Goal: Task Accomplishment & Management: Use online tool/utility

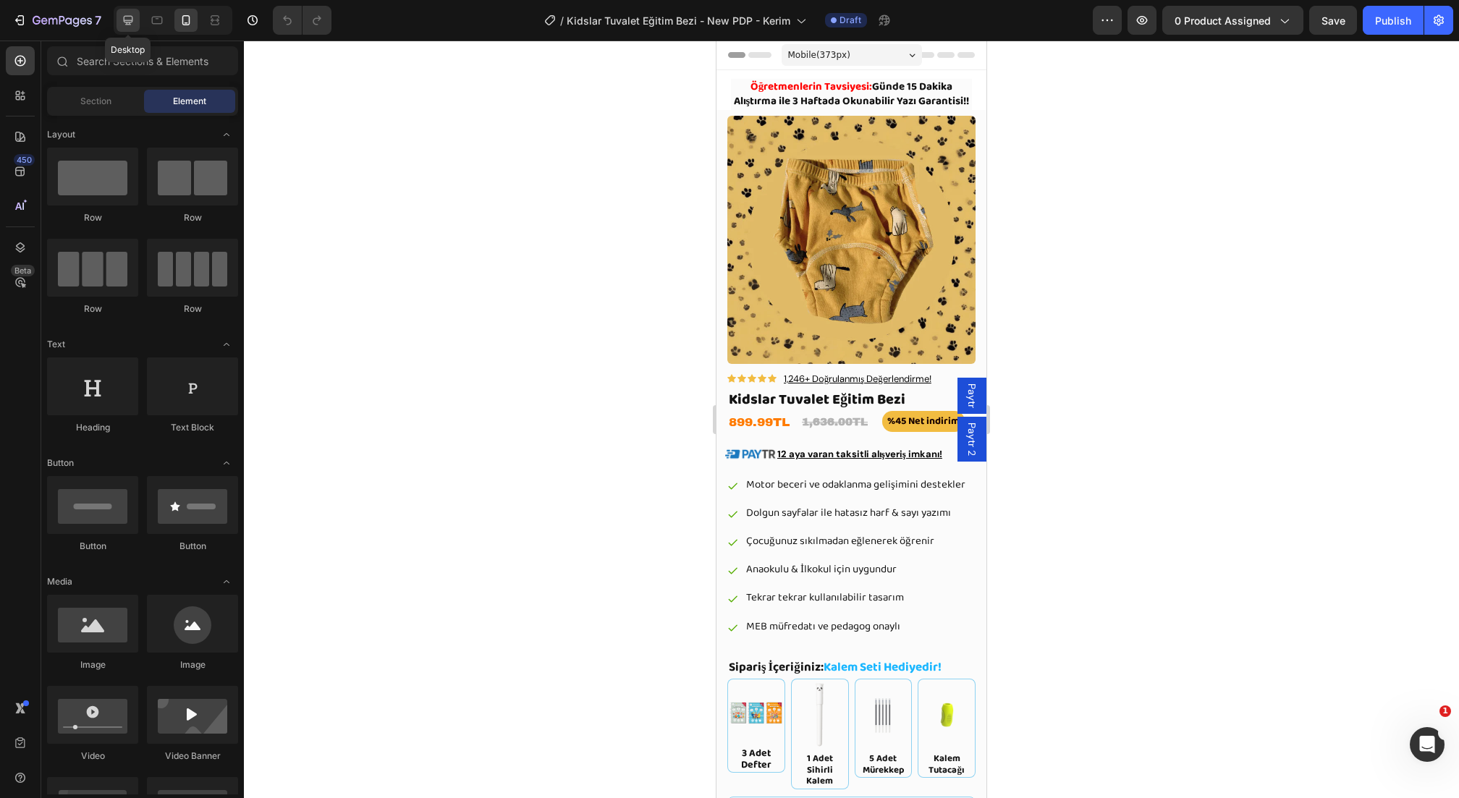
click at [126, 29] on div at bounding box center [128, 20] width 23 height 23
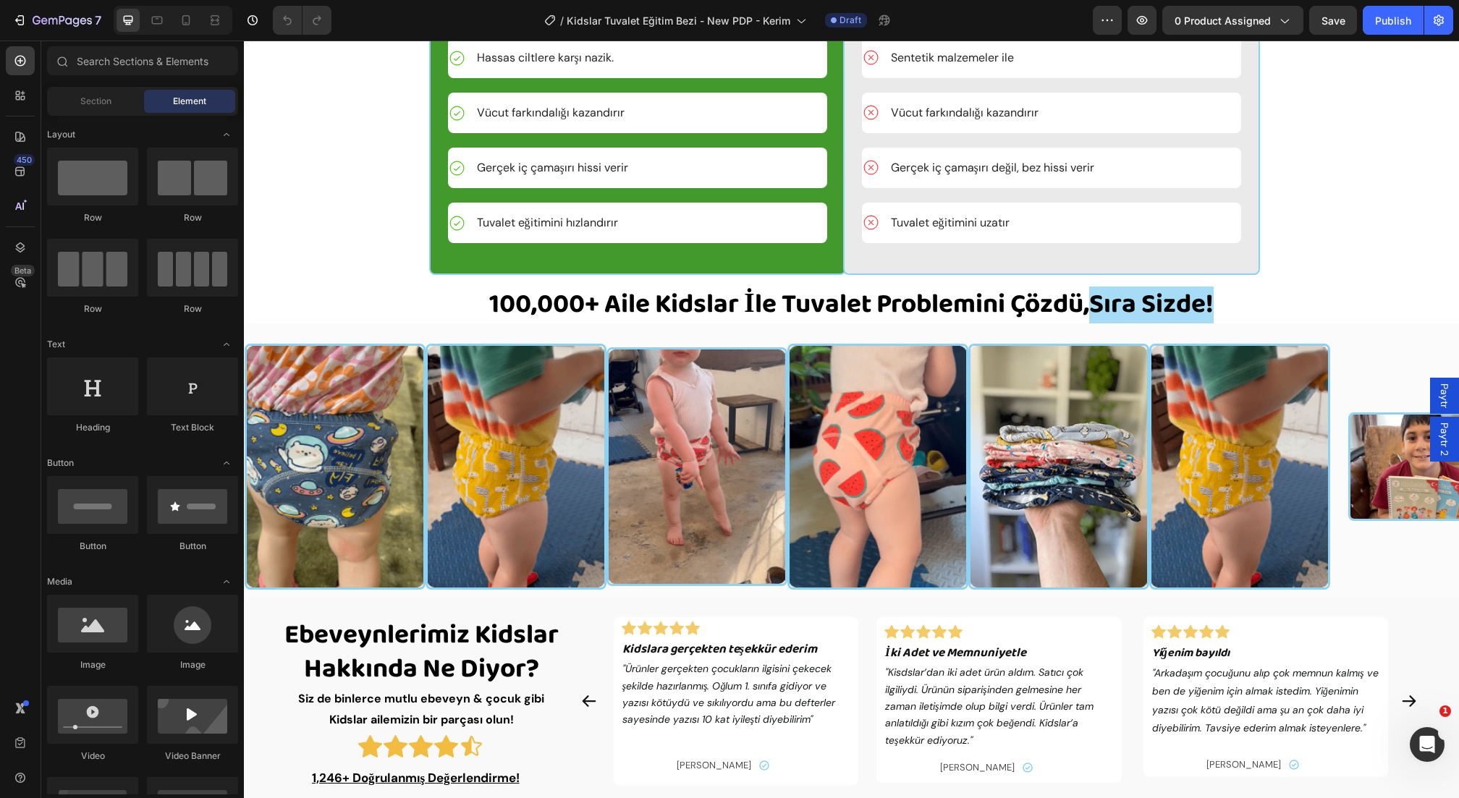
scroll to position [2497, 0]
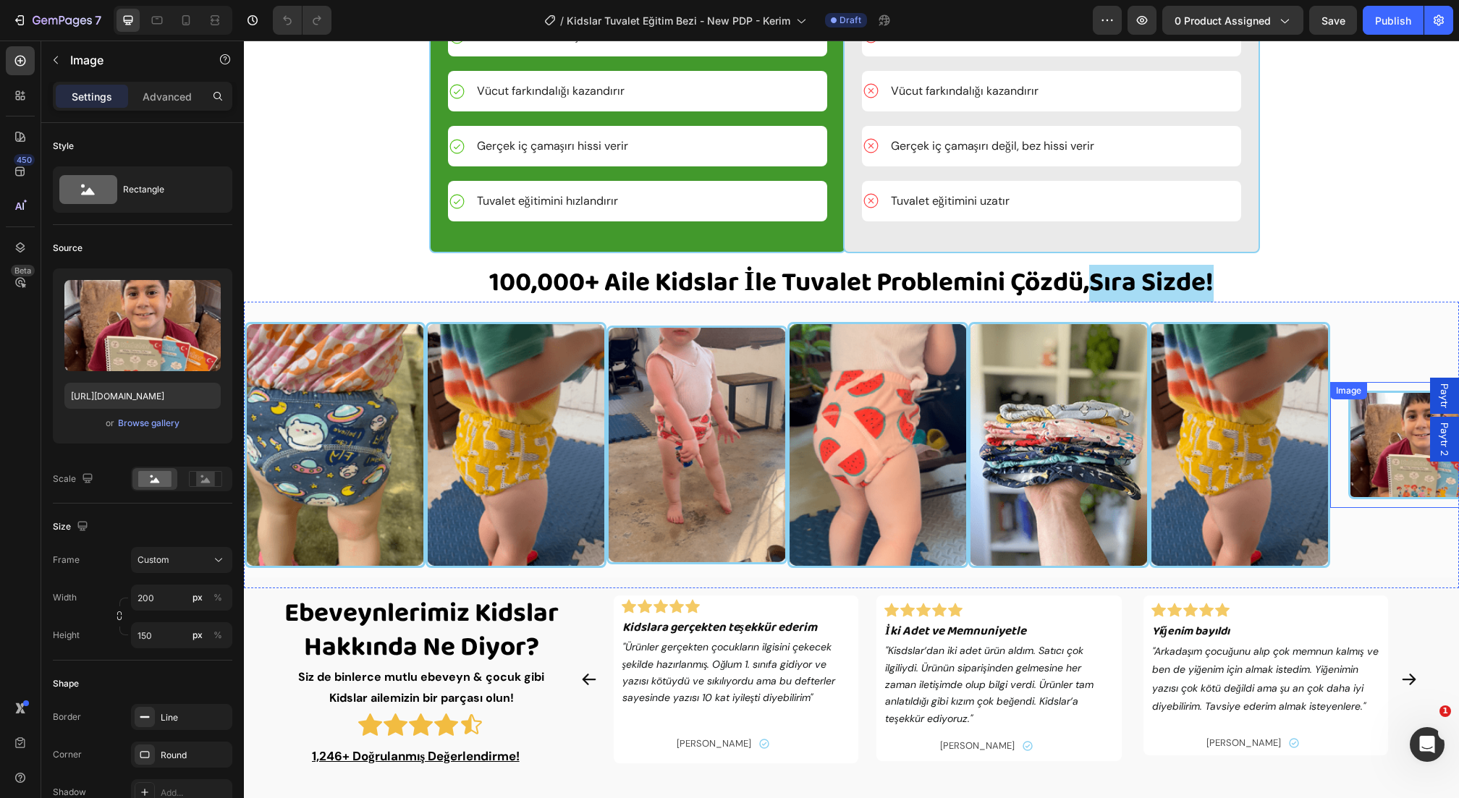
click at [1399, 443] on img at bounding box center [1420, 445] width 145 height 109
click at [186, 22] on icon at bounding box center [186, 20] width 14 height 14
type input "160"
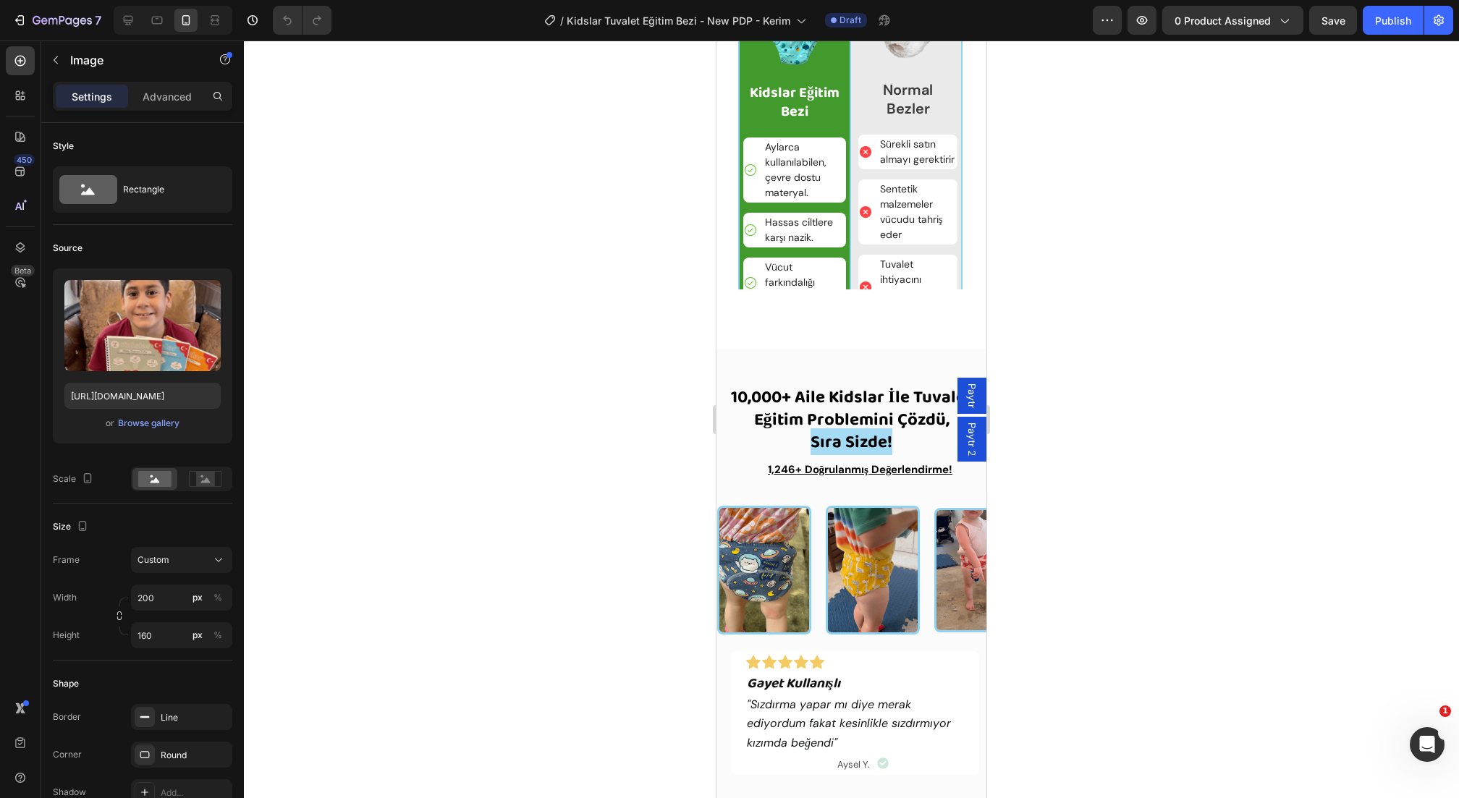
scroll to position [2374, 0]
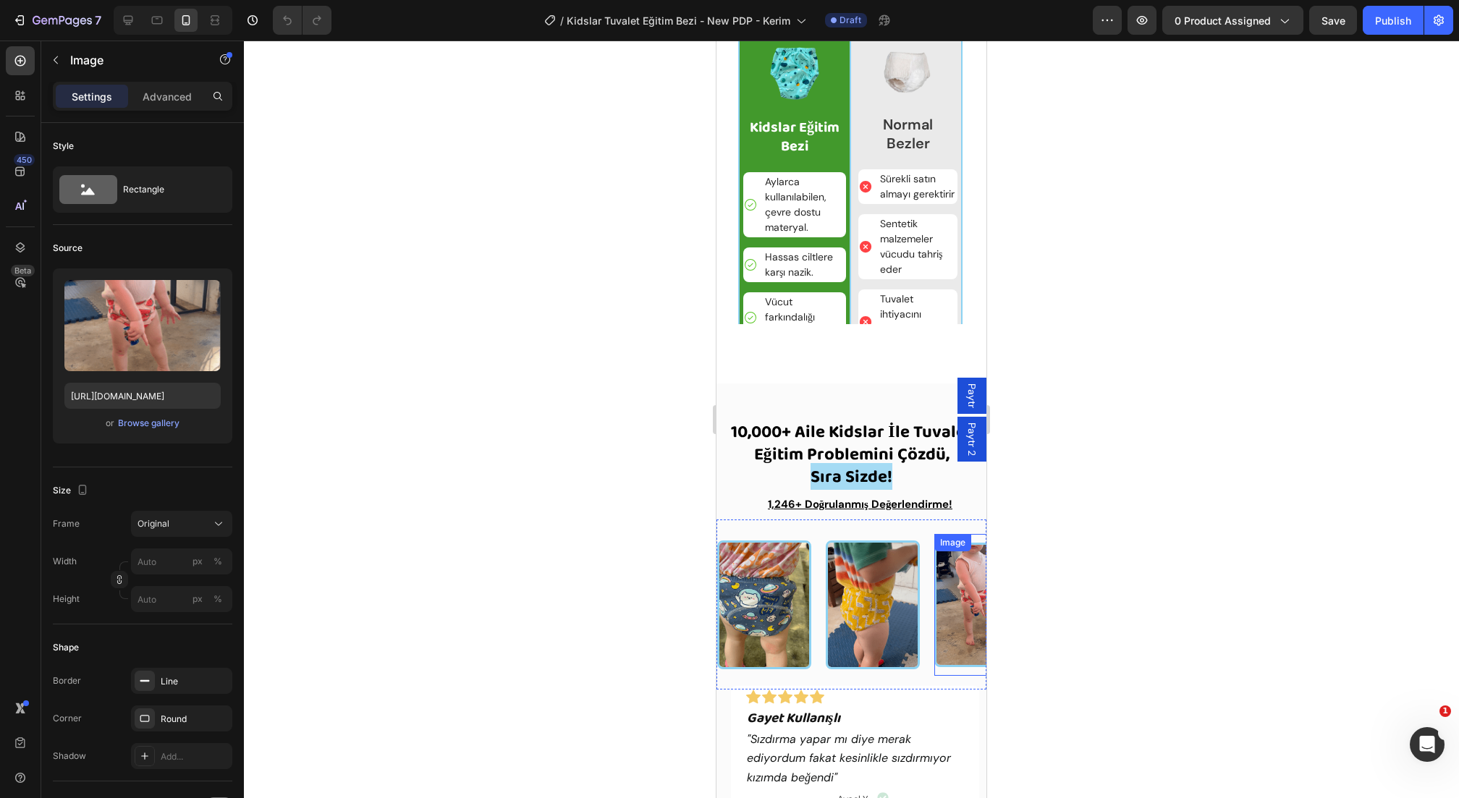
click at [952, 607] on img at bounding box center [981, 605] width 94 height 124
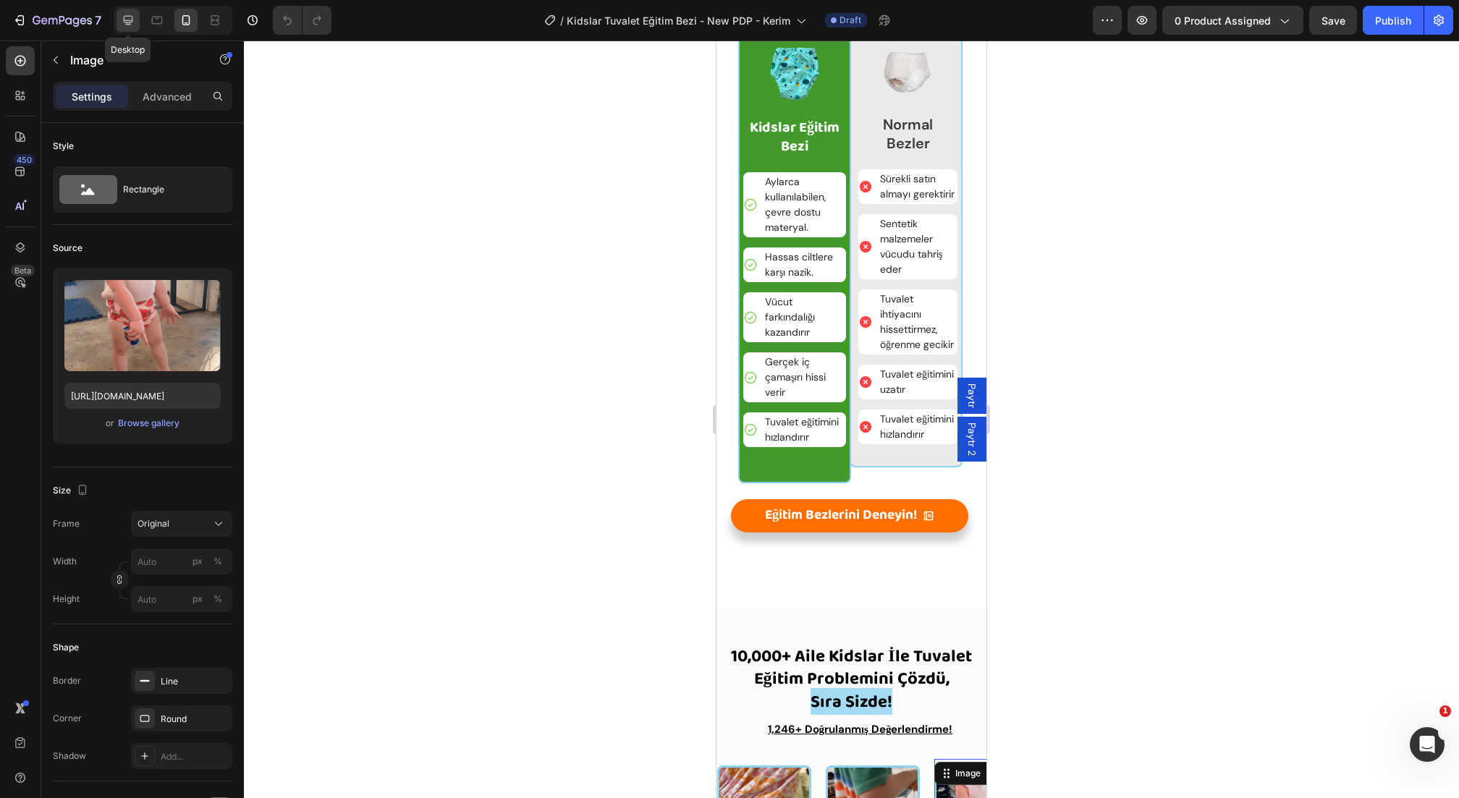
click at [128, 14] on icon at bounding box center [128, 20] width 14 height 14
type input "200"
type input "160"
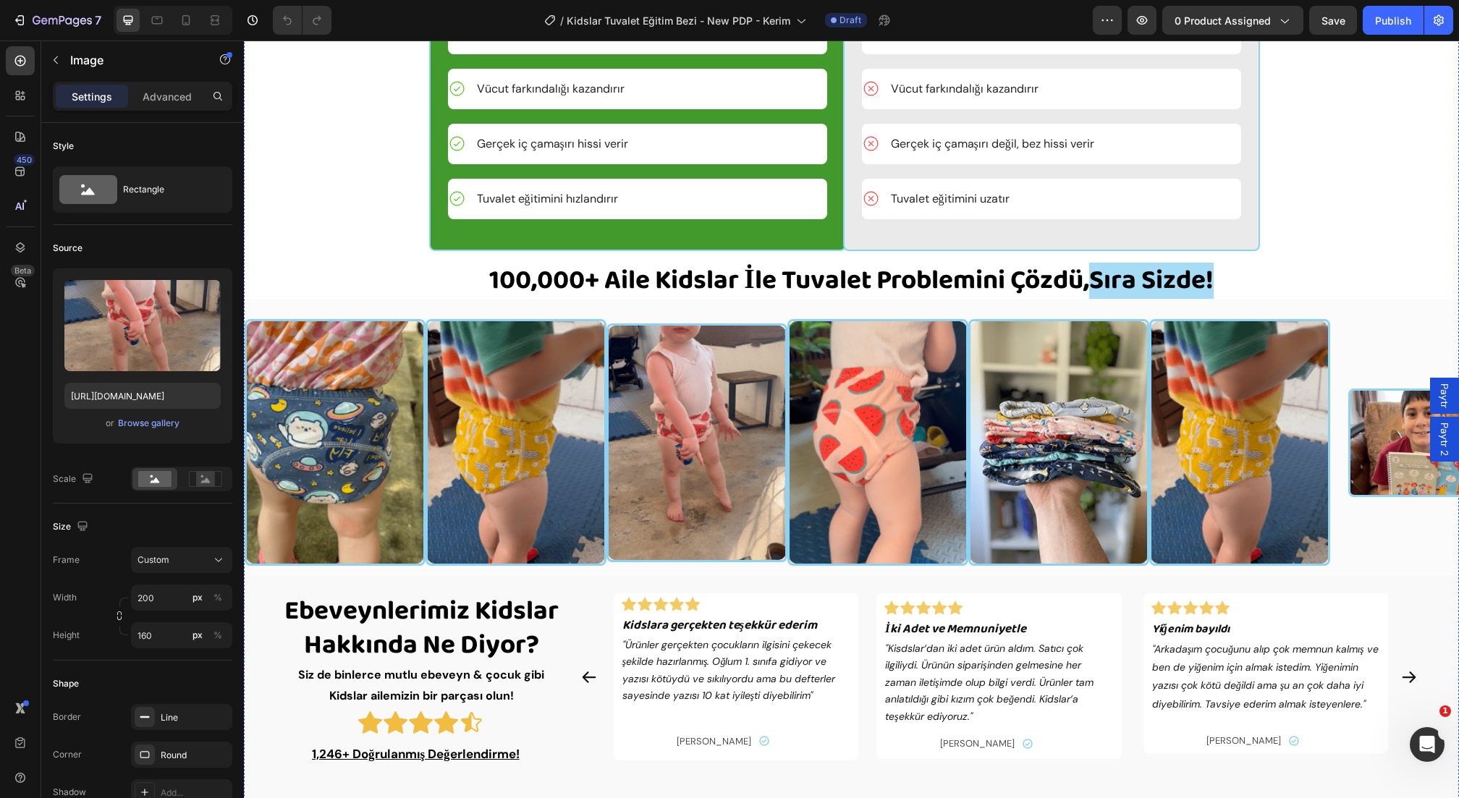
scroll to position [2563, 0]
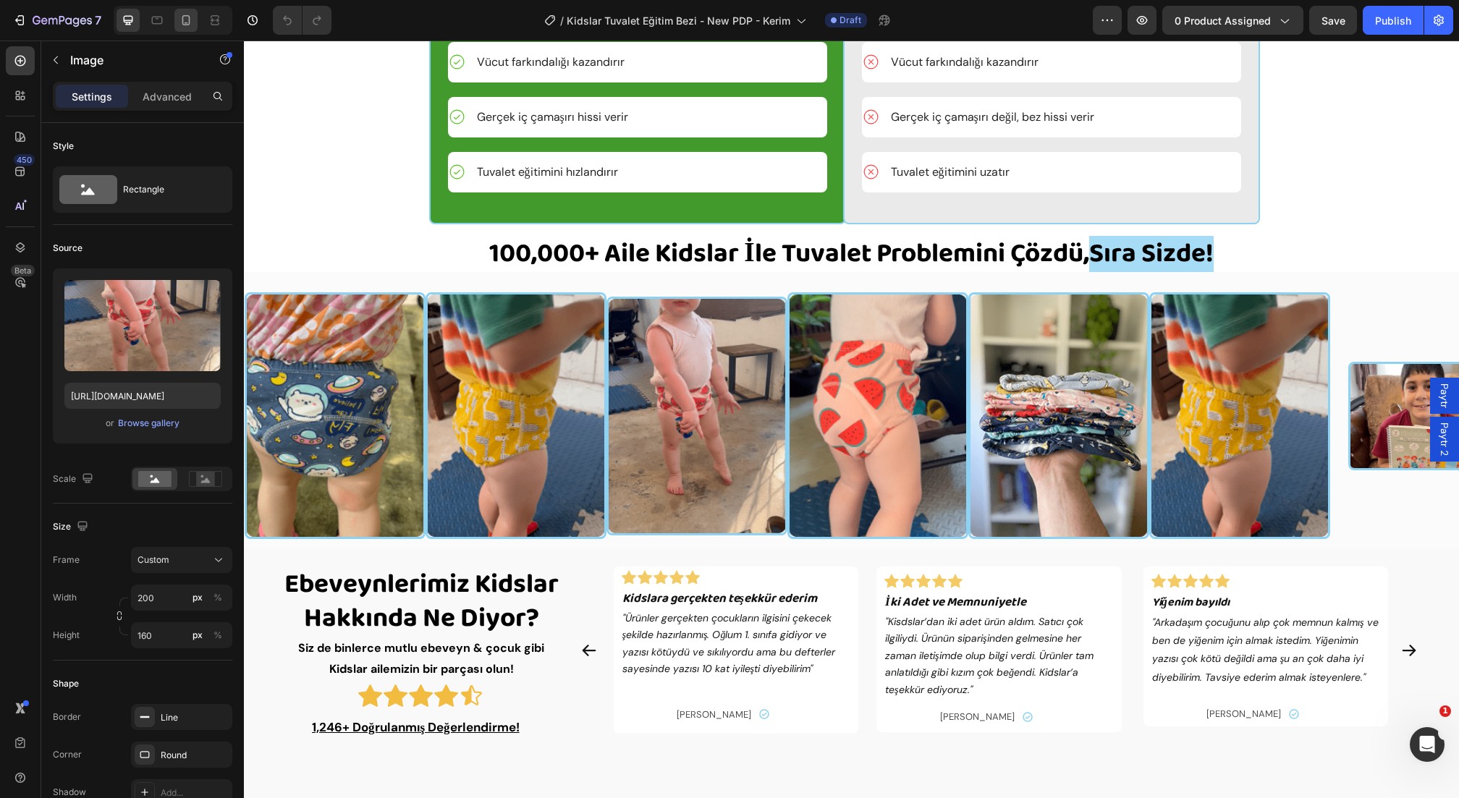
click at [184, 22] on icon at bounding box center [186, 20] width 14 height 14
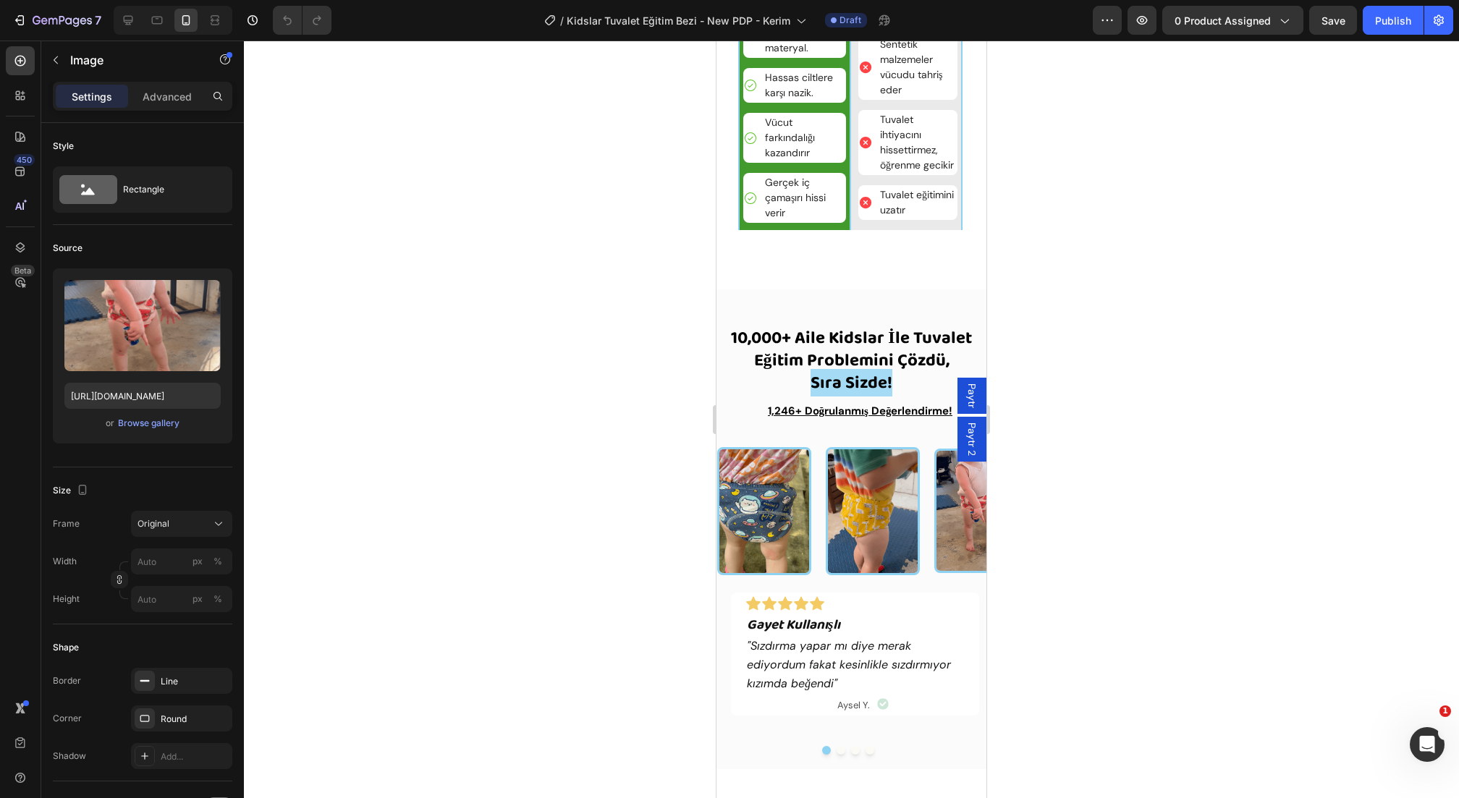
scroll to position [2278, 0]
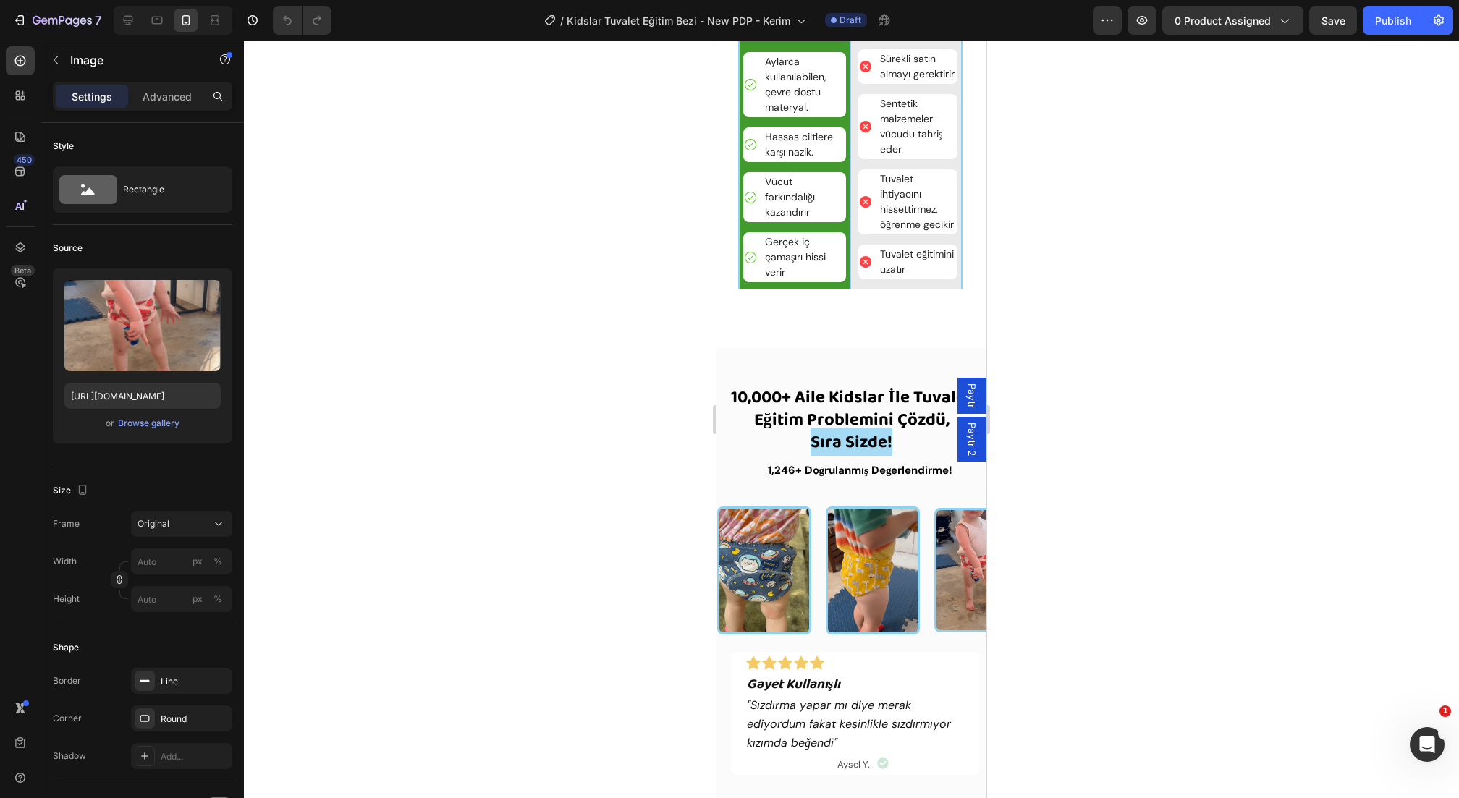
click at [963, 569] on img at bounding box center [981, 570] width 94 height 124
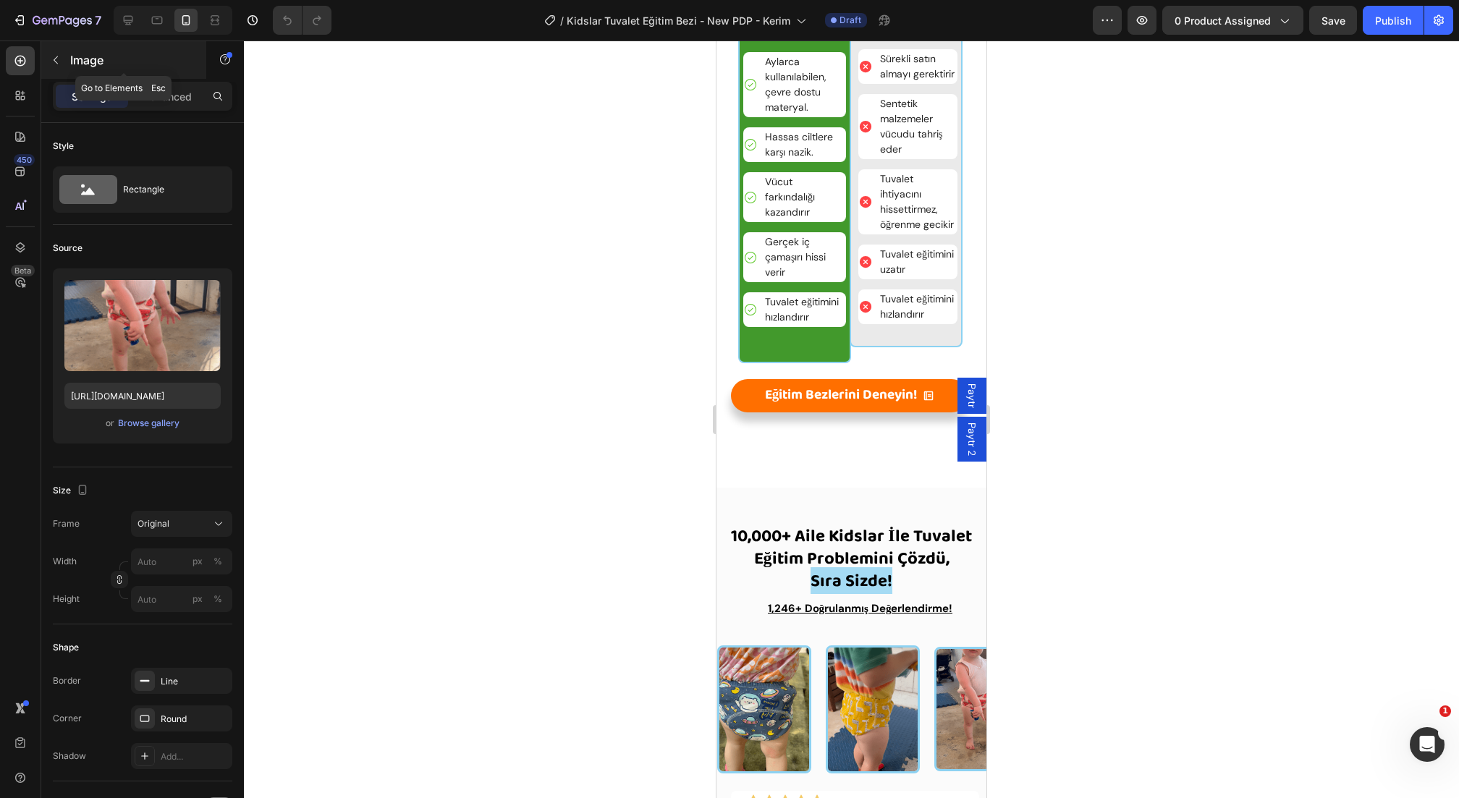
click at [91, 70] on div "Image" at bounding box center [123, 60] width 165 height 38
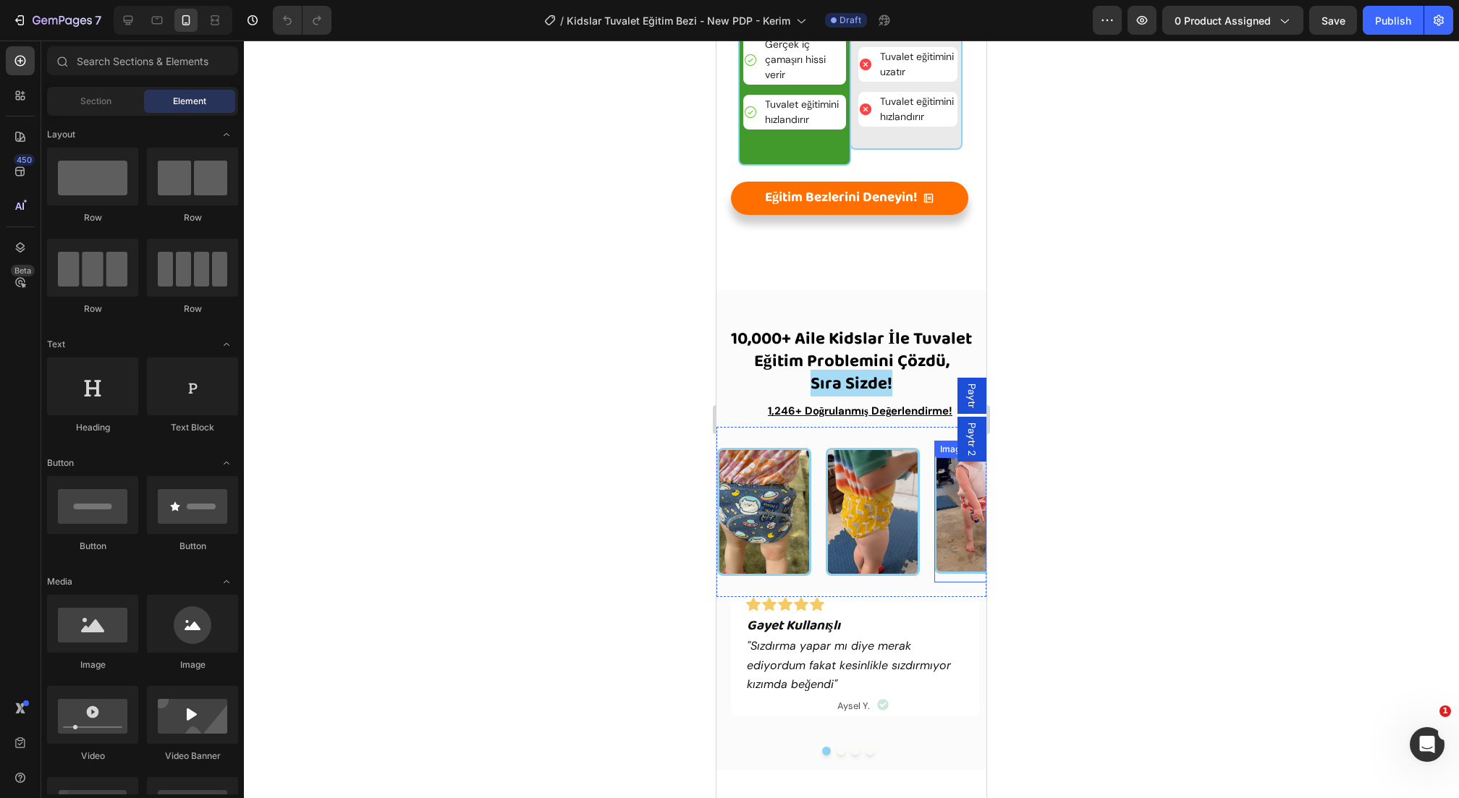
scroll to position [2487, 0]
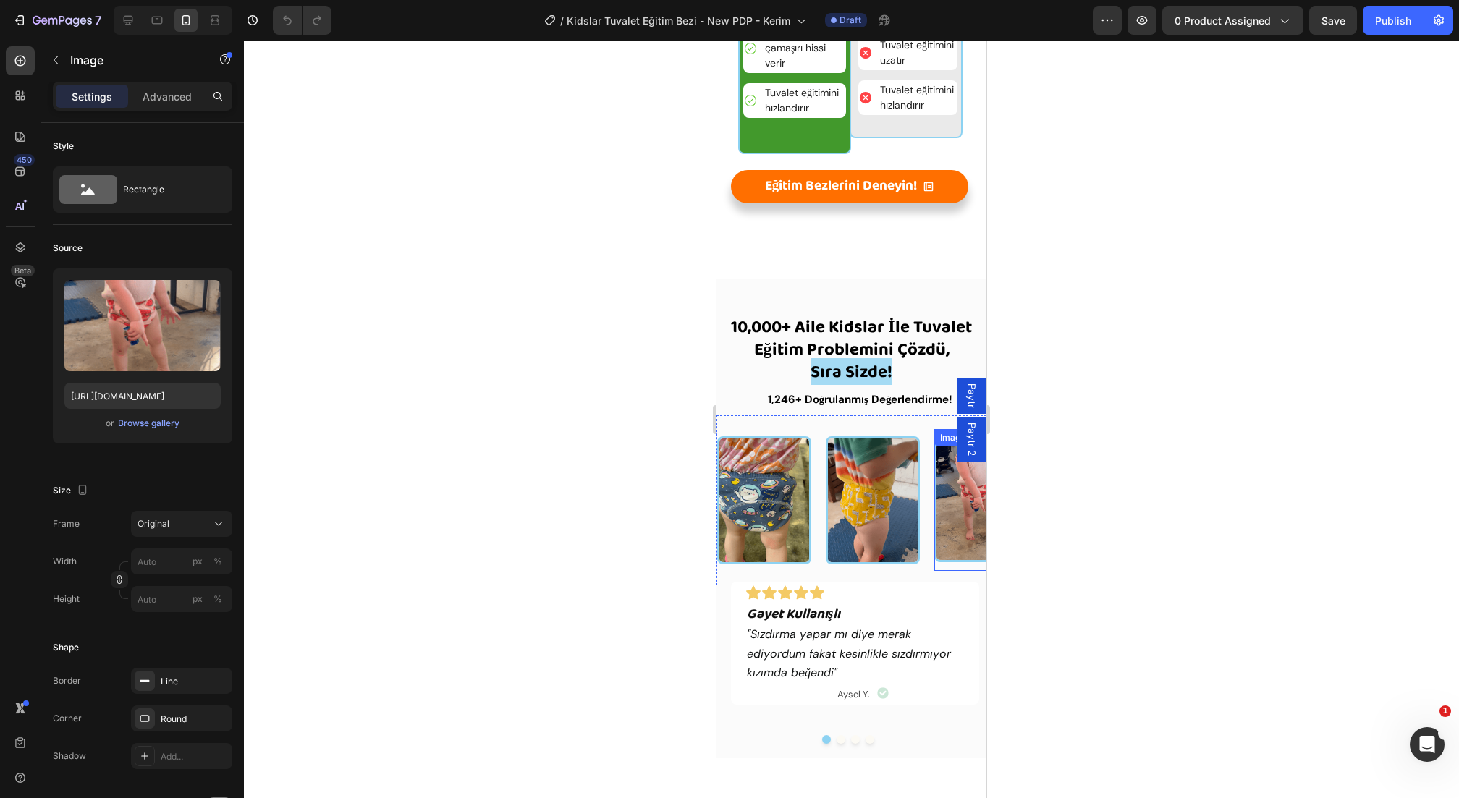
click at [945, 520] on img at bounding box center [981, 500] width 94 height 124
click at [93, 67] on p "Image" at bounding box center [131, 59] width 123 height 17
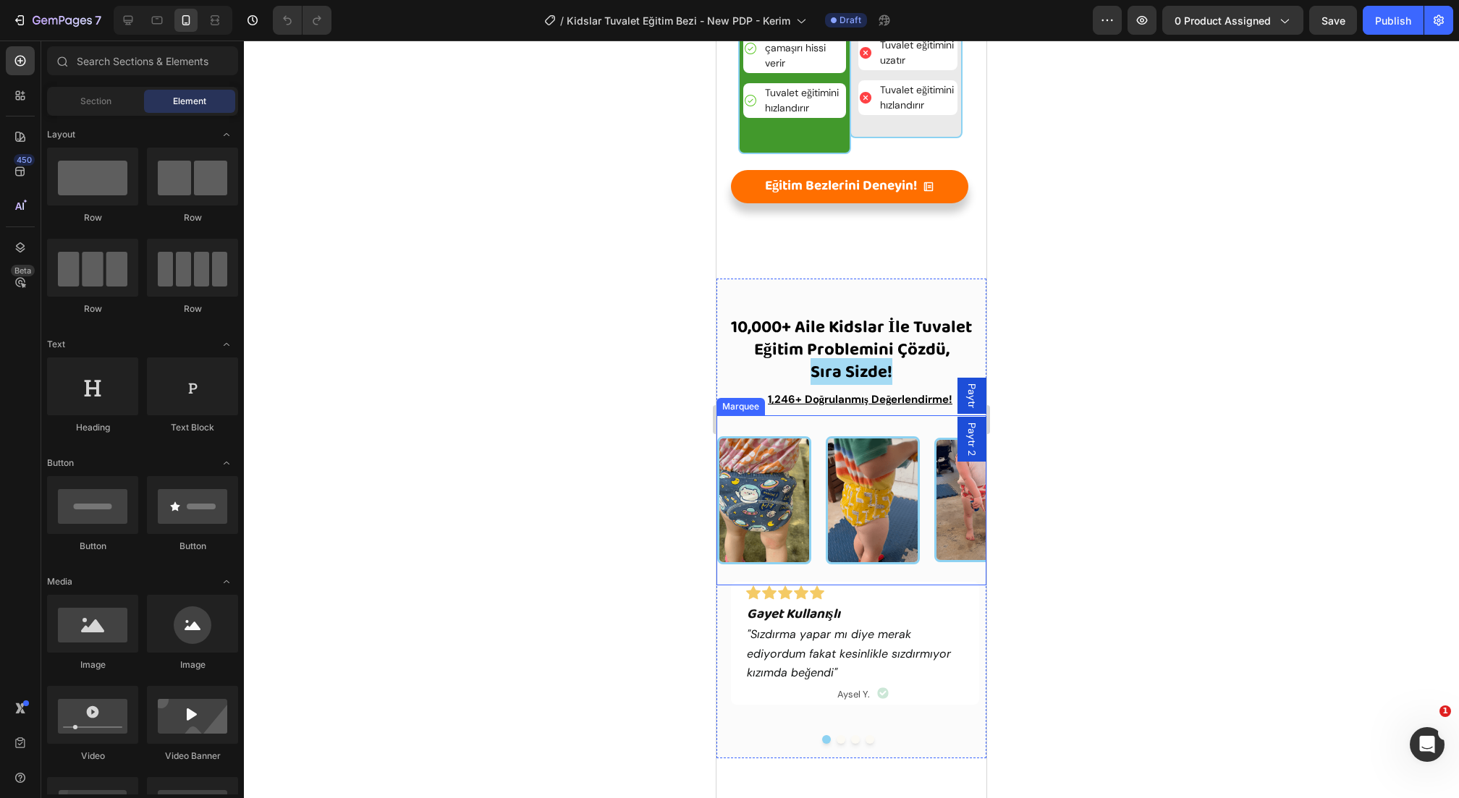
click at [819, 570] on div "Image" at bounding box center [771, 500] width 109 height 145
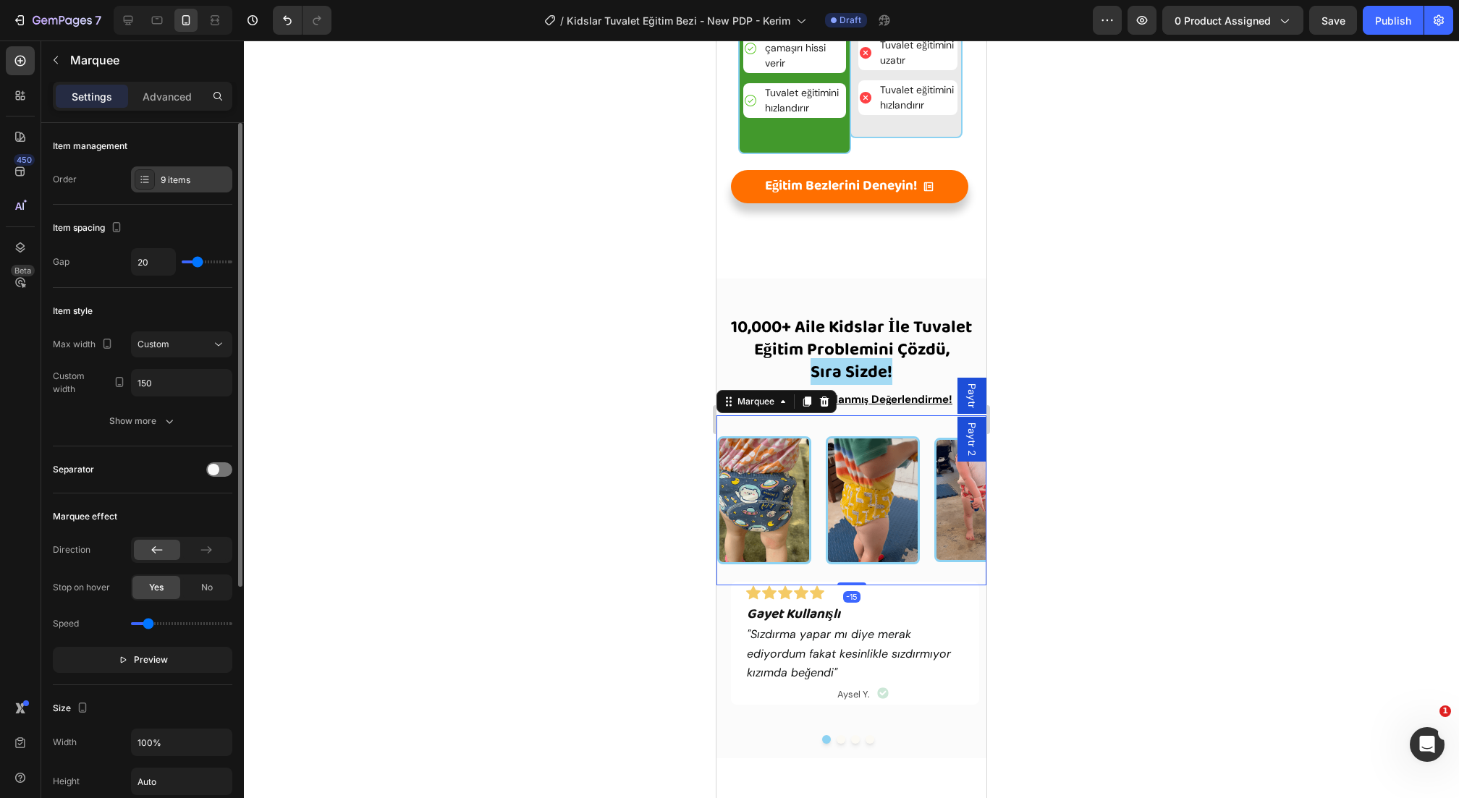
click at [182, 177] on div "9 items" at bounding box center [195, 180] width 68 height 13
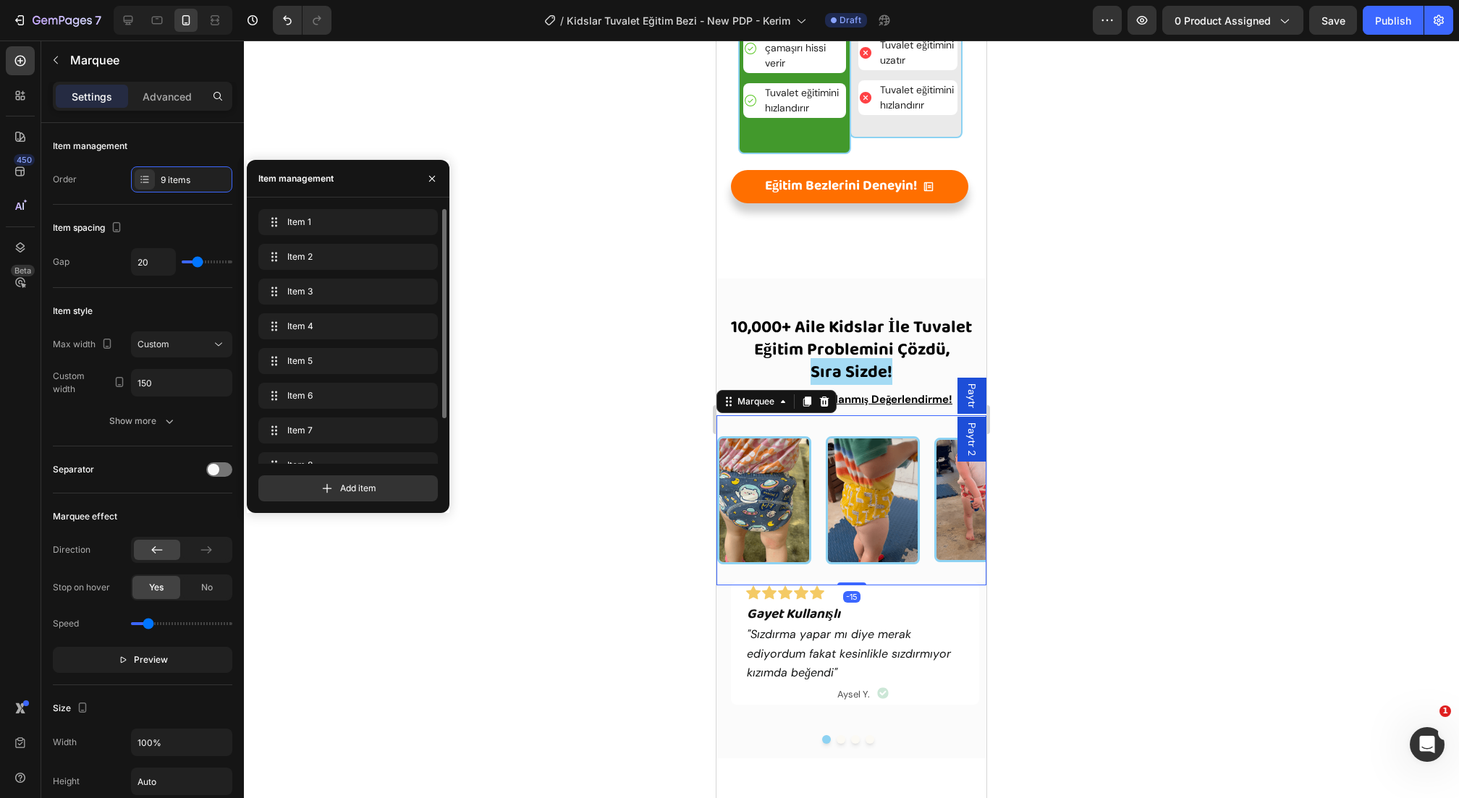
scroll to position [55, 0]
click at [337, 303] on span "Item 5" at bounding box center [328, 306] width 82 height 13
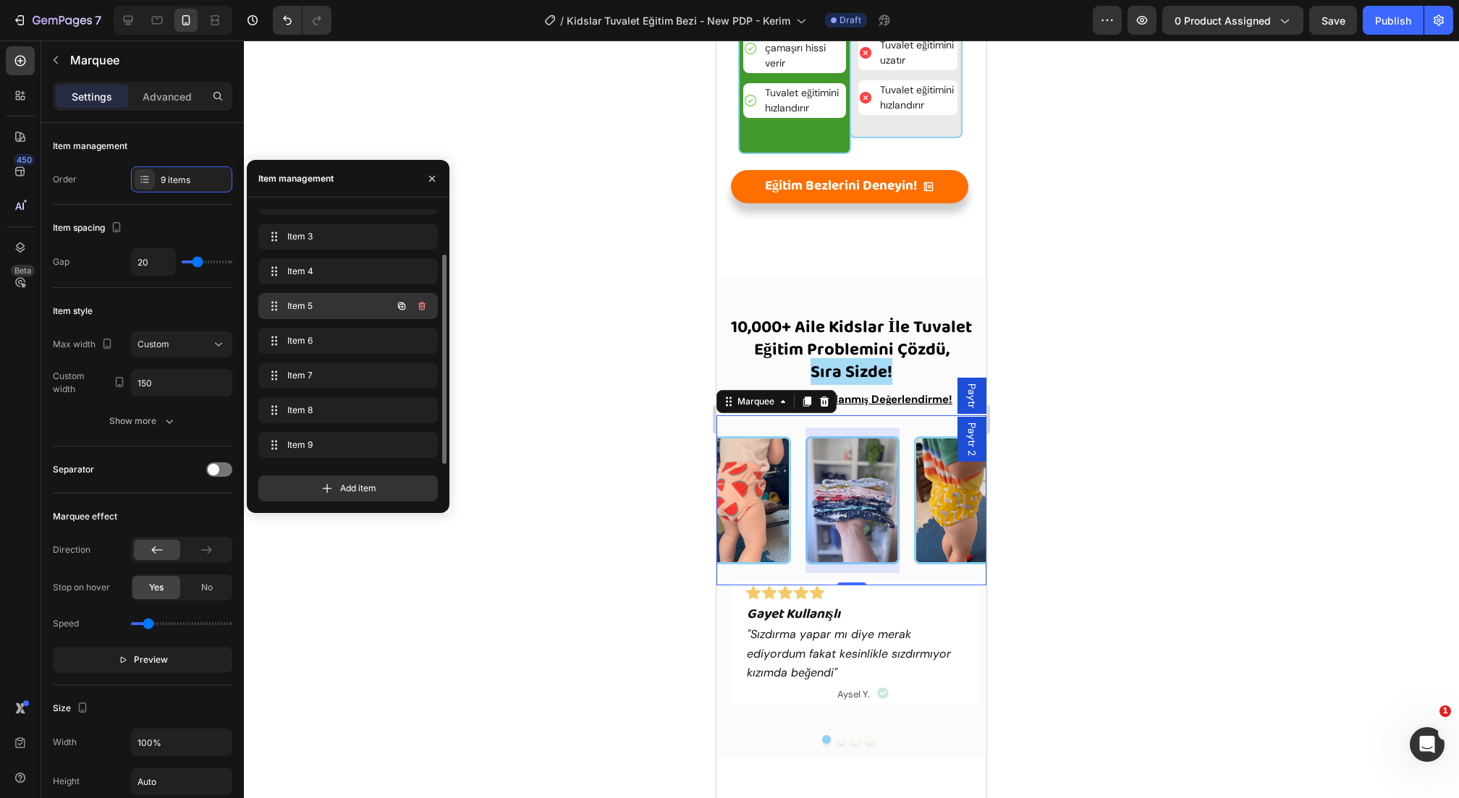
scroll to position [0, 347]
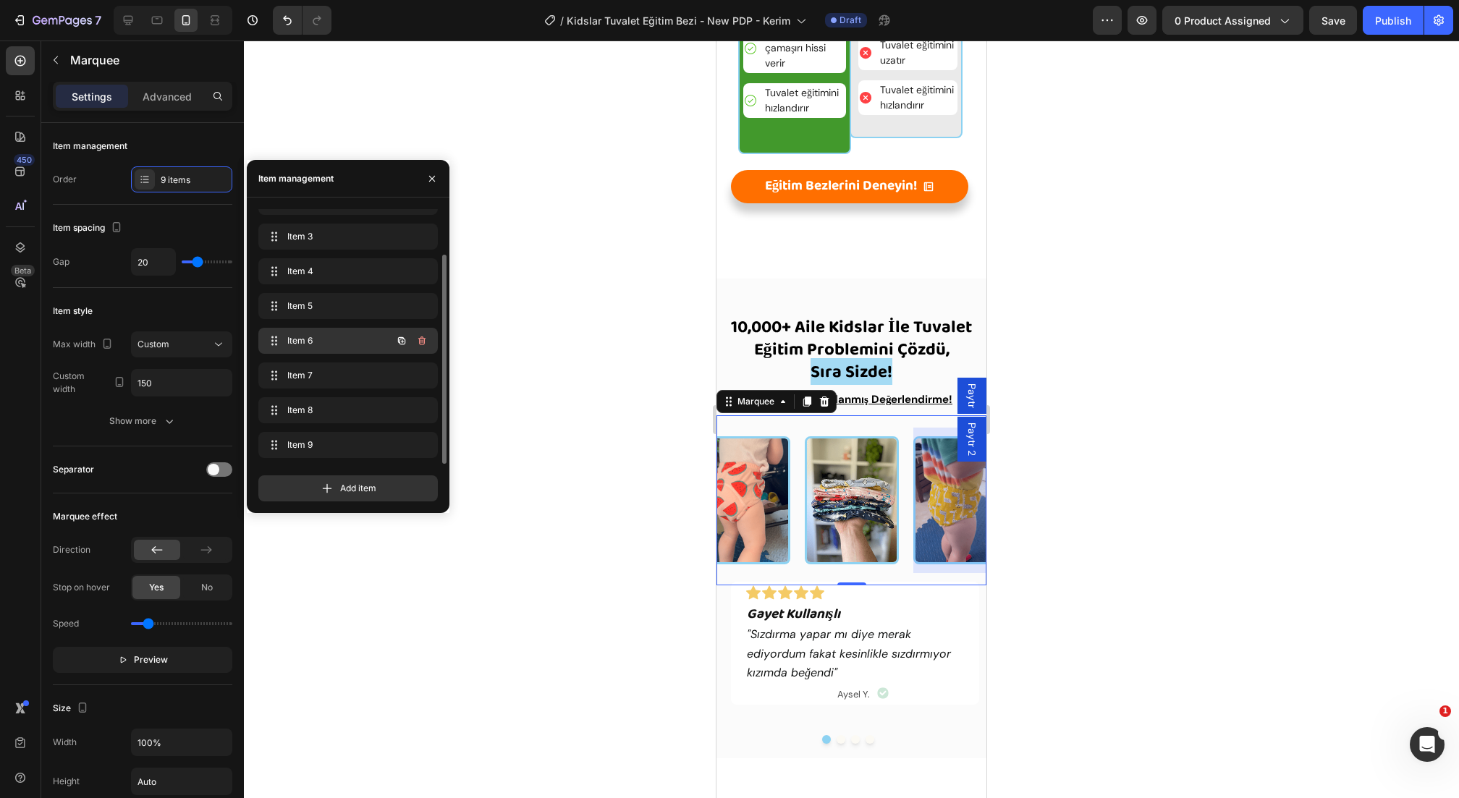
click at [337, 337] on span "Item 6" at bounding box center [328, 340] width 82 height 13
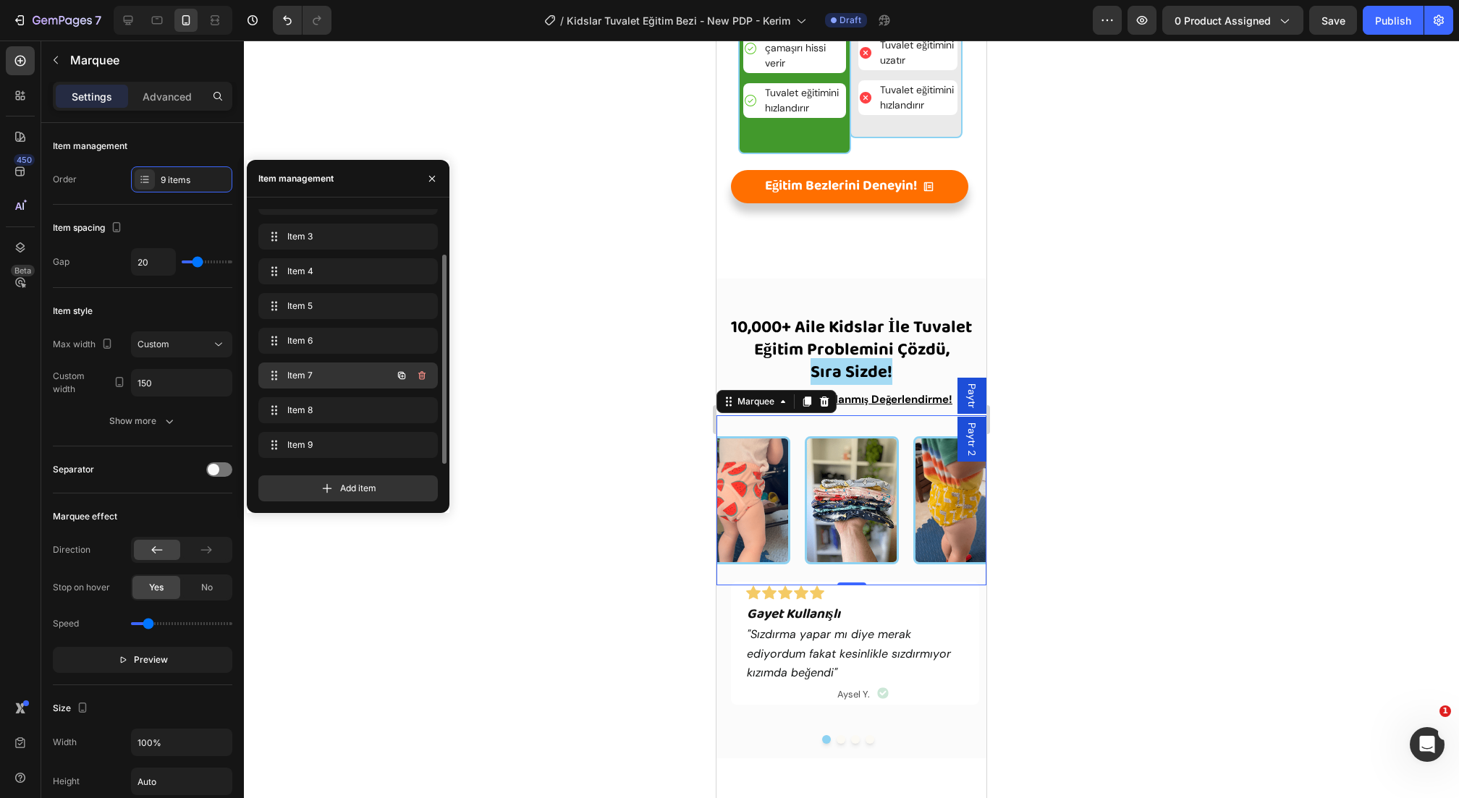
click at [343, 378] on span "Item 7" at bounding box center [328, 375] width 82 height 13
click at [343, 378] on span "Item 7" at bounding box center [337, 375] width 107 height 13
click at [343, 399] on div "Item 8 Item 8" at bounding box center [347, 410] width 179 height 26
click at [344, 434] on div "Item 9 Item 9" at bounding box center [347, 445] width 179 height 26
